Goal: Check status: Check status

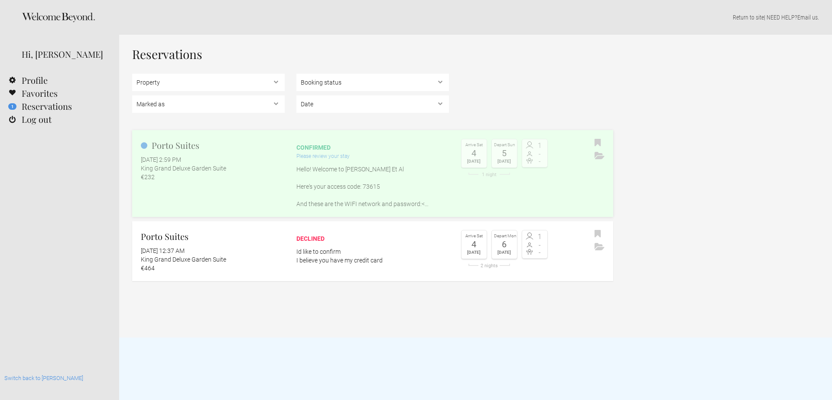
click at [241, 196] on link "Porto Suites [DATE] 2:59 PM [GEOGRAPHIC_DATA] €232 confirmed Please review your…" at bounding box center [372, 173] width 481 height 87
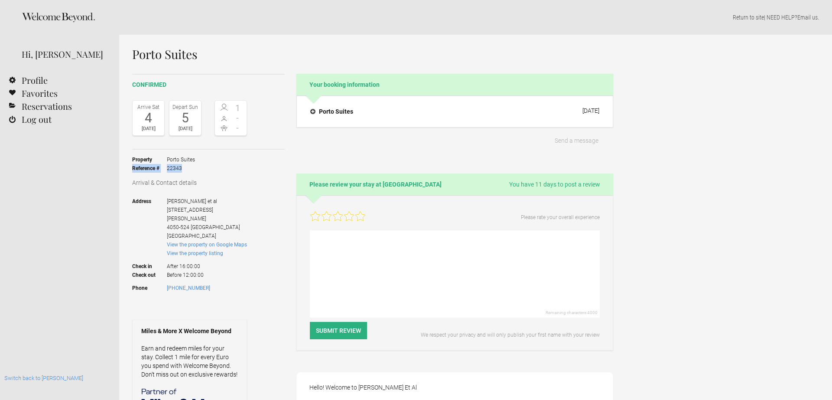
drag, startPoint x: 188, startPoint y: 168, endPoint x: 131, endPoint y: 168, distance: 56.3
copy li "Reference # 22343"
click at [335, 112] on h4 "Porto Suites" at bounding box center [331, 111] width 43 height 9
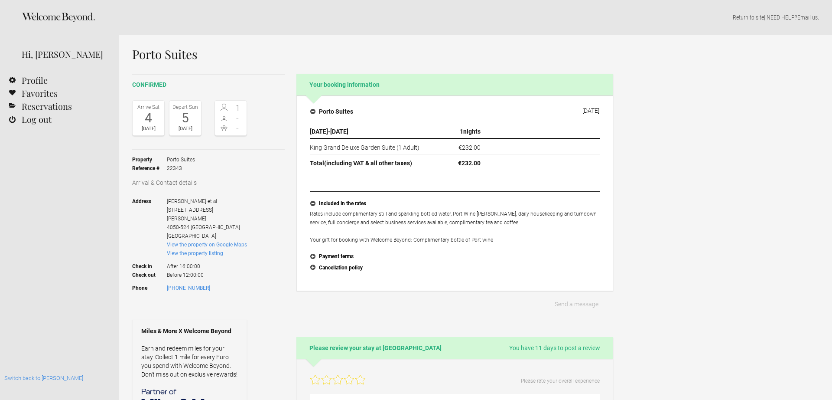
click at [267, 87] on h2 "confirmed" at bounding box center [208, 84] width 153 height 9
click at [47, 377] on link "Switch back to [PERSON_NAME]" at bounding box center [43, 377] width 79 height 7
